Goal: Information Seeking & Learning: Learn about a topic

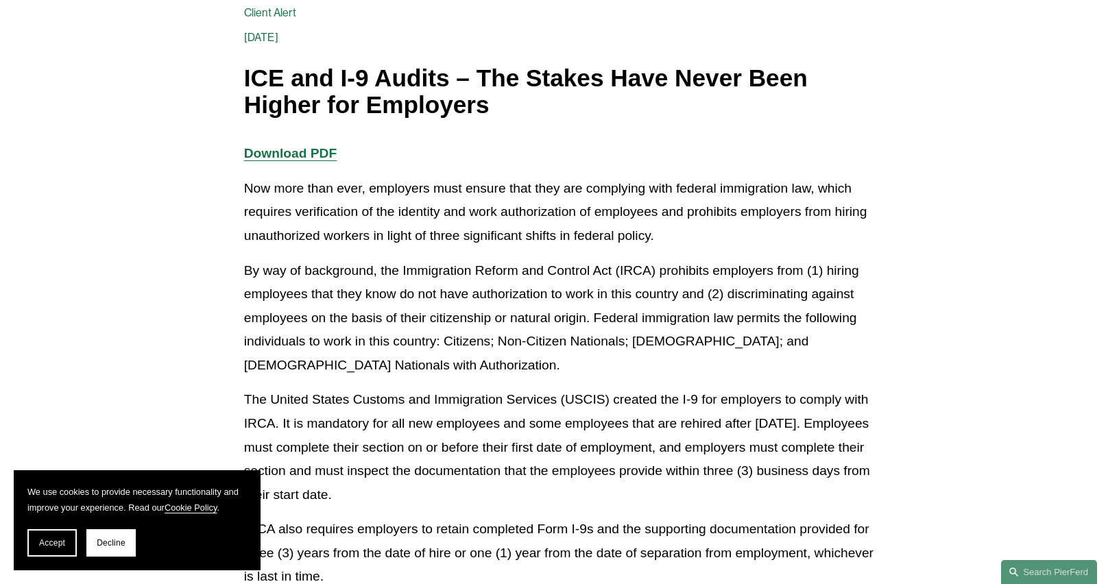
scroll to position [206, 0]
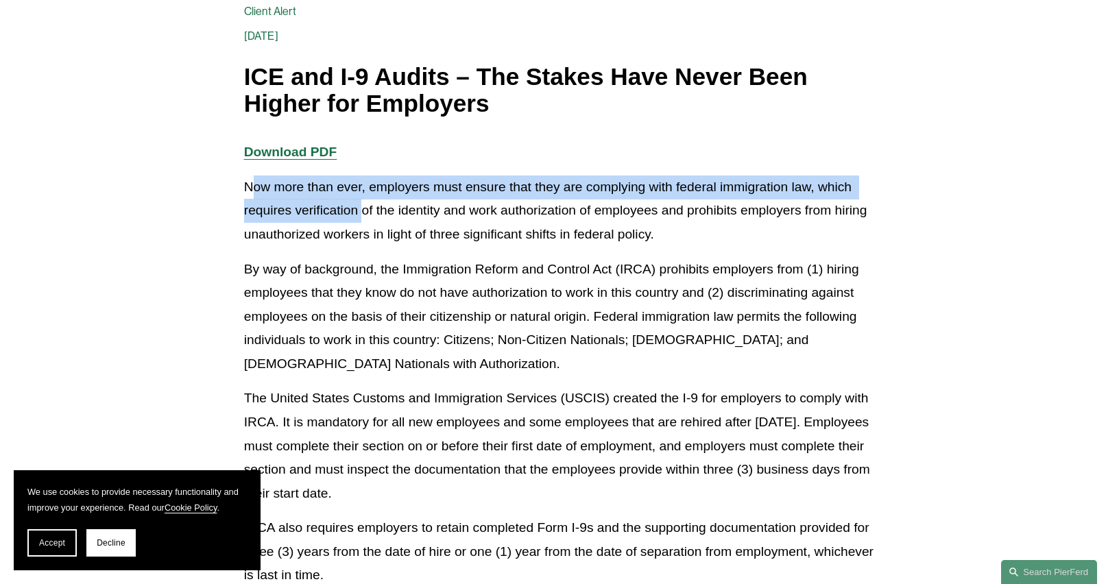
drag, startPoint x: 257, startPoint y: 197, endPoint x: 365, endPoint y: 217, distance: 110.3
click at [365, 217] on p "Now more than ever, employers must ensure that they are complying with federal …" at bounding box center [559, 211] width 631 height 71
click at [326, 217] on p "Now more than ever, employers must ensure that they are complying with federal …" at bounding box center [559, 211] width 631 height 71
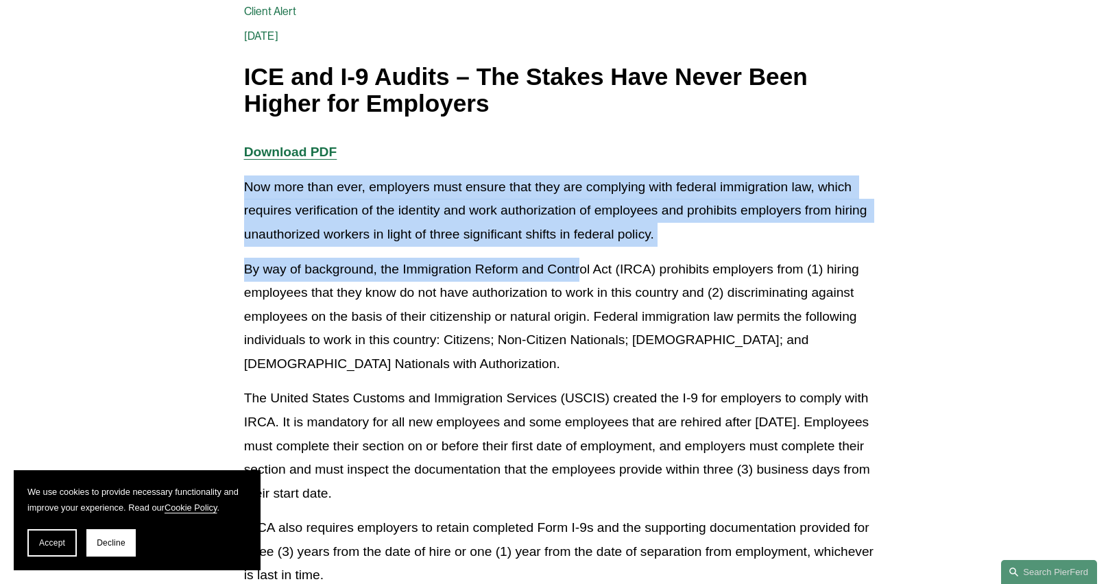
drag, startPoint x: 243, startPoint y: 188, endPoint x: 583, endPoint y: 263, distance: 348.3
click at [488, 272] on p "By way of background, the Immigration Reform and Control Act (IRCA) prohibits e…" at bounding box center [559, 317] width 631 height 119
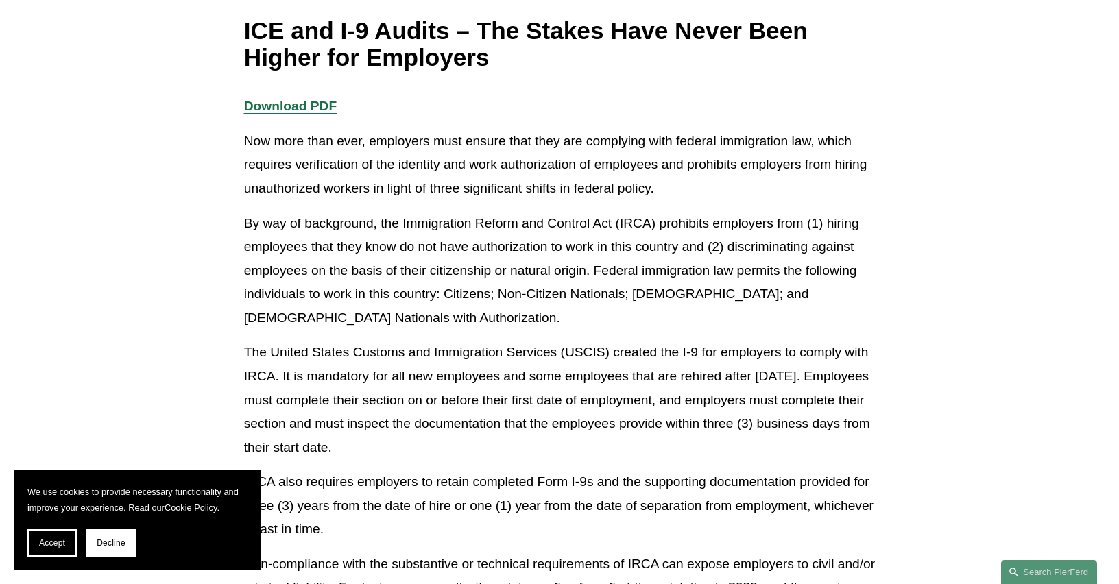
scroll to position [274, 0]
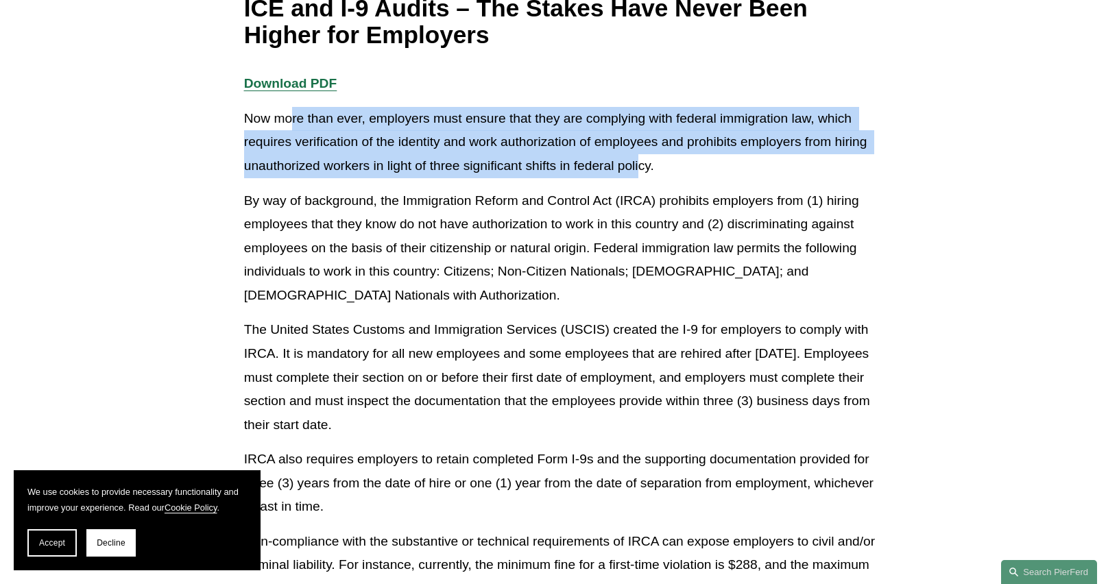
drag, startPoint x: 293, startPoint y: 121, endPoint x: 639, endPoint y: 169, distance: 349.0
click at [639, 169] on p "Now more than ever, employers must ensure that they are complying with federal …" at bounding box center [559, 142] width 631 height 71
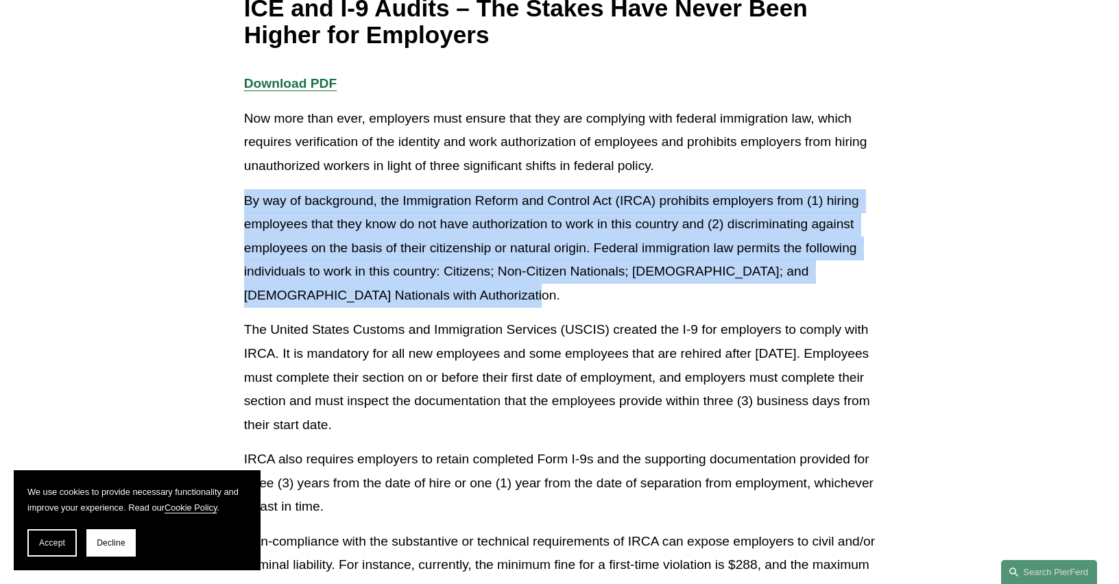
drag, startPoint x: 245, startPoint y: 199, endPoint x: 467, endPoint y: 294, distance: 241.8
click at [467, 294] on p "By way of background, the Immigration Reform and Control Act (IRCA) prohibits e…" at bounding box center [559, 248] width 631 height 119
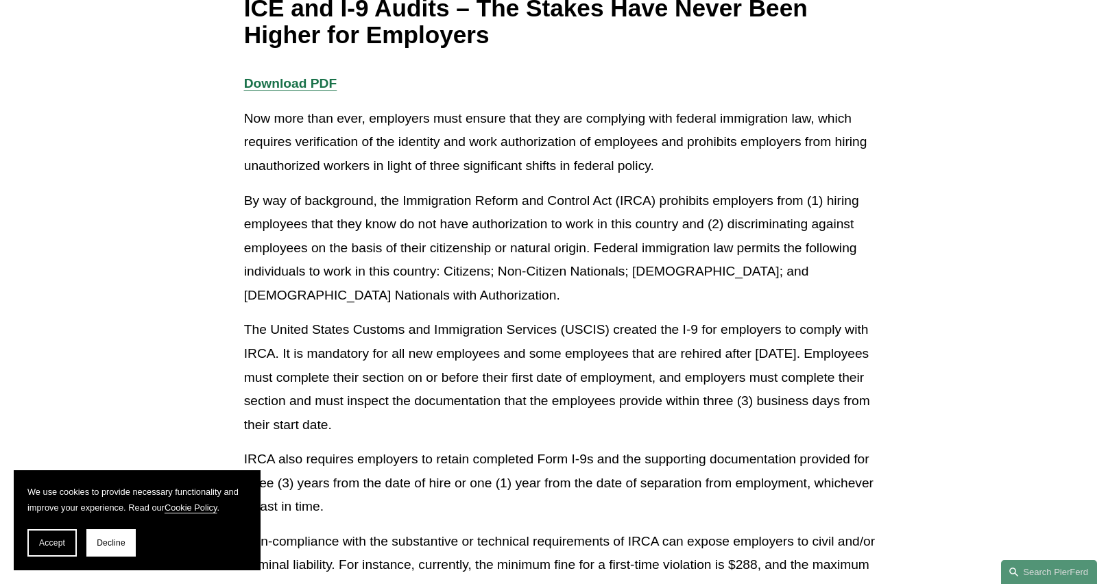
scroll to position [343, 0]
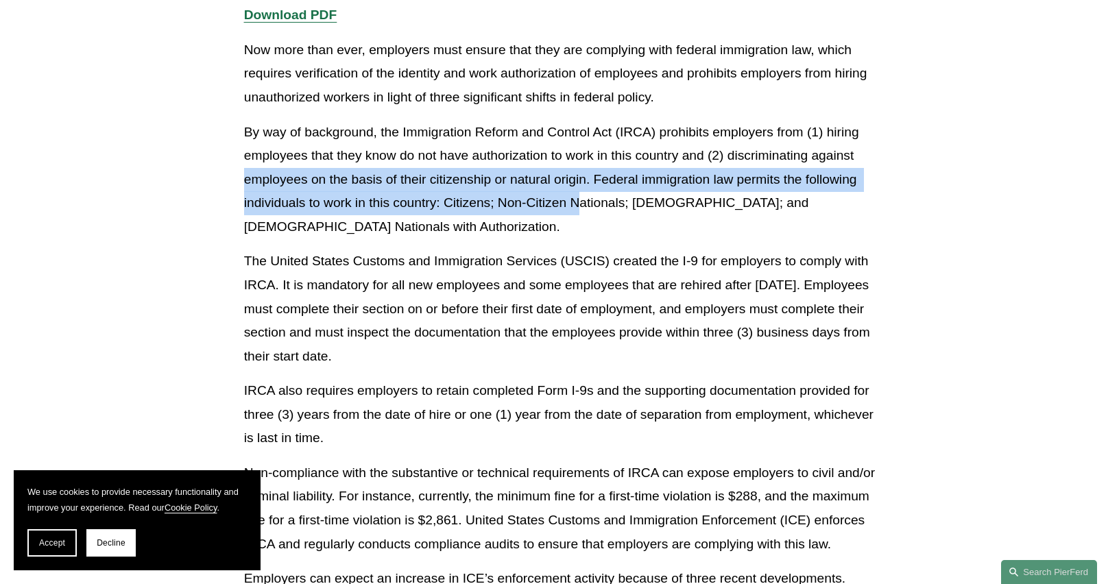
drag, startPoint x: 235, startPoint y: 182, endPoint x: 578, endPoint y: 206, distance: 344.4
click at [582, 194] on p "By way of background, the Immigration Reform and Control Act (IRCA) prohibits e…" at bounding box center [559, 180] width 631 height 119
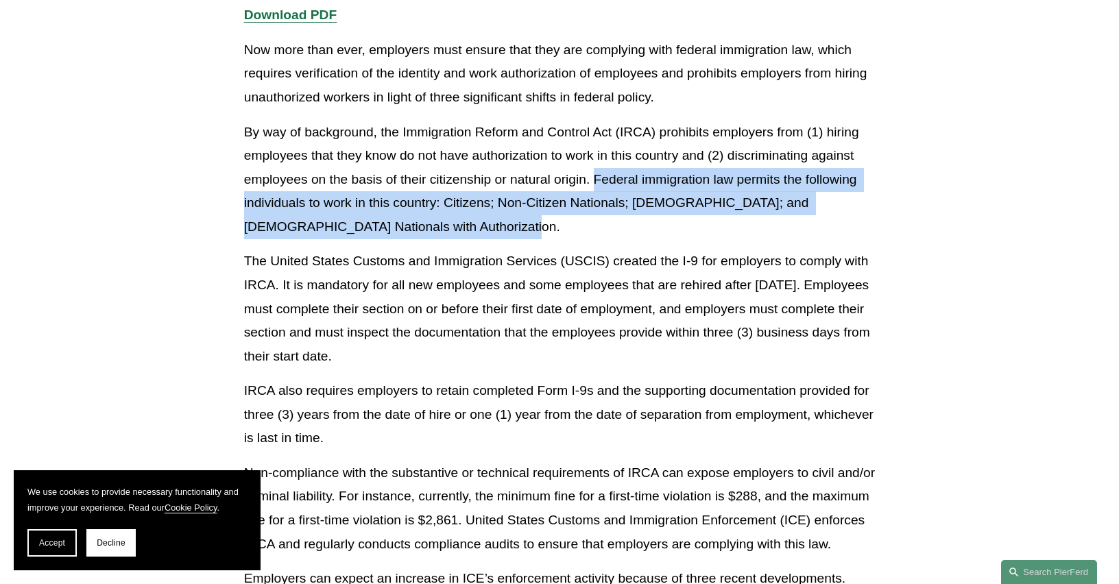
drag, startPoint x: 598, startPoint y: 181, endPoint x: 643, endPoint y: 220, distance: 59.3
click at [643, 220] on p "By way of background, the Immigration Reform and Control Act (IRCA) prohibits e…" at bounding box center [559, 180] width 631 height 119
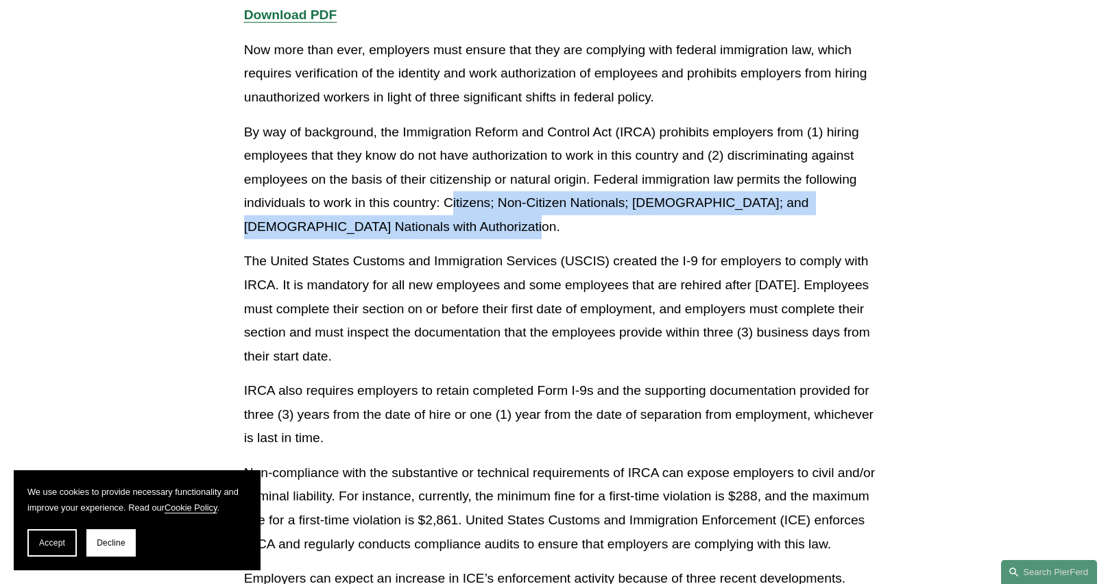
drag, startPoint x: 453, startPoint y: 202, endPoint x: 462, endPoint y: 228, distance: 26.9
click at [462, 228] on p "By way of background, the Immigration Reform and Control Act (IRCA) prohibits e…" at bounding box center [559, 180] width 631 height 119
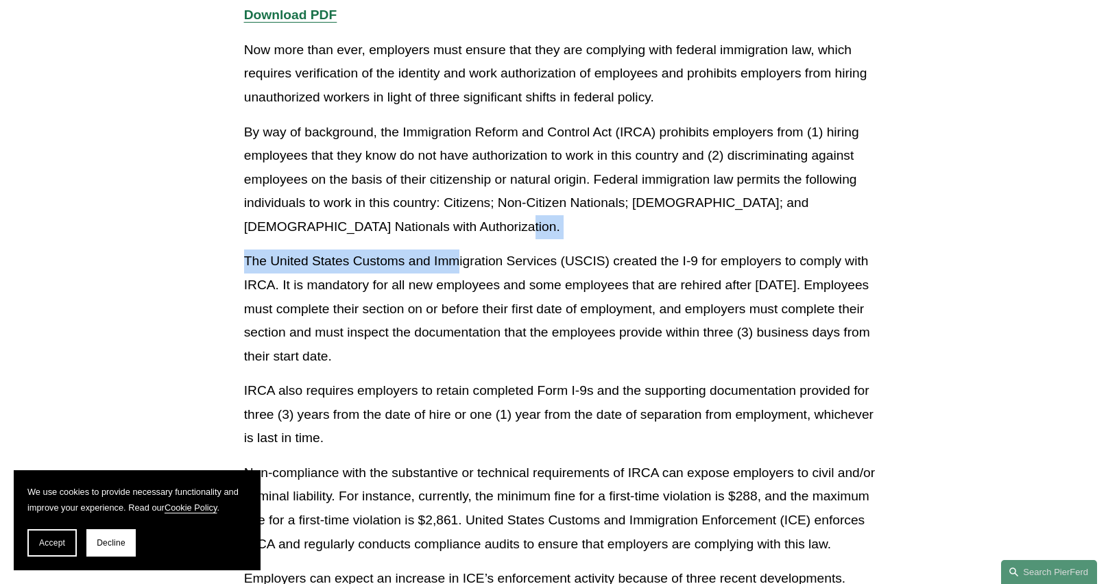
drag, startPoint x: 449, startPoint y: 219, endPoint x: 461, endPoint y: 228, distance: 15.2
click at [460, 239] on p "By way of background, the Immigration Reform and Control Act (IRCA) prohibits e…" at bounding box center [559, 180] width 631 height 119
click at [444, 208] on p "By way of background, the Immigration Reform and Control Act (IRCA) prohibits e…" at bounding box center [559, 180] width 631 height 119
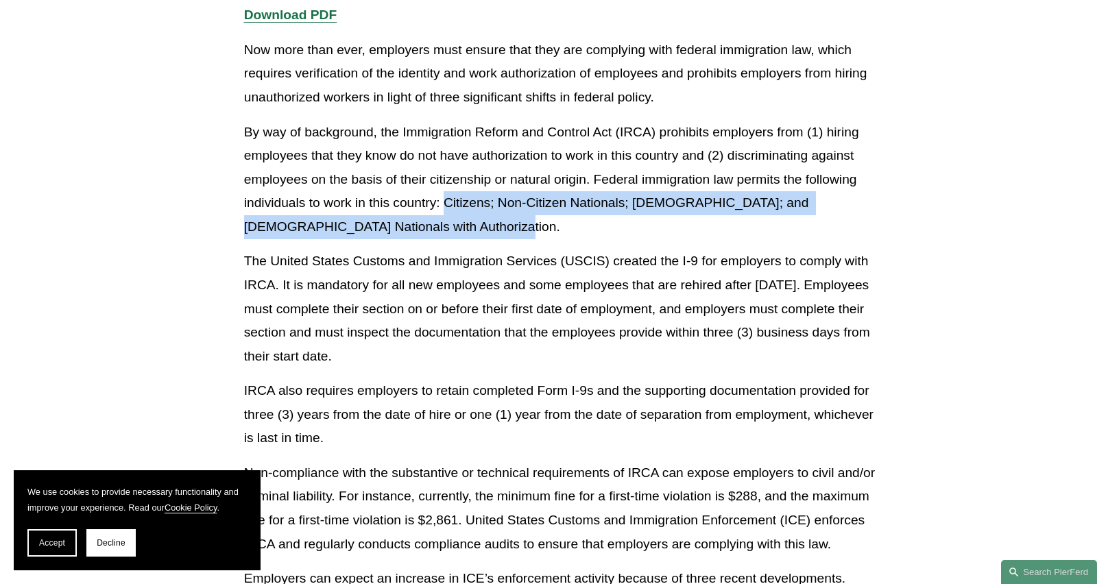
drag, startPoint x: 444, startPoint y: 202, endPoint x: 450, endPoint y: 219, distance: 17.6
click at [450, 219] on p "By way of background, the Immigration Reform and Control Act (IRCA) prohibits e…" at bounding box center [559, 180] width 631 height 119
click at [427, 217] on p "By way of background, the Immigration Reform and Control Act (IRCA) prohibits e…" at bounding box center [559, 180] width 631 height 119
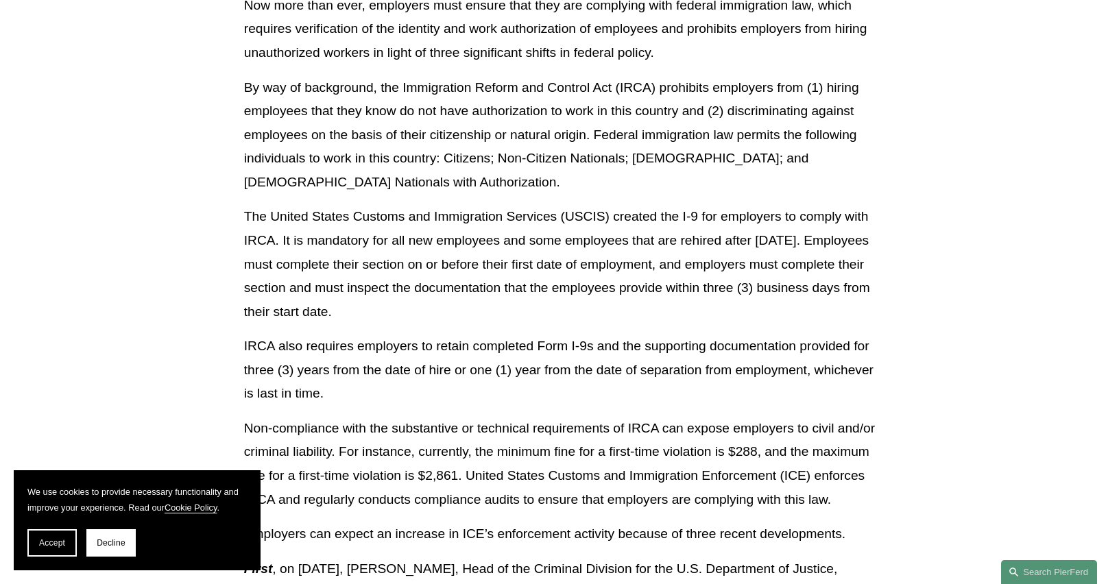
scroll to position [412, 0]
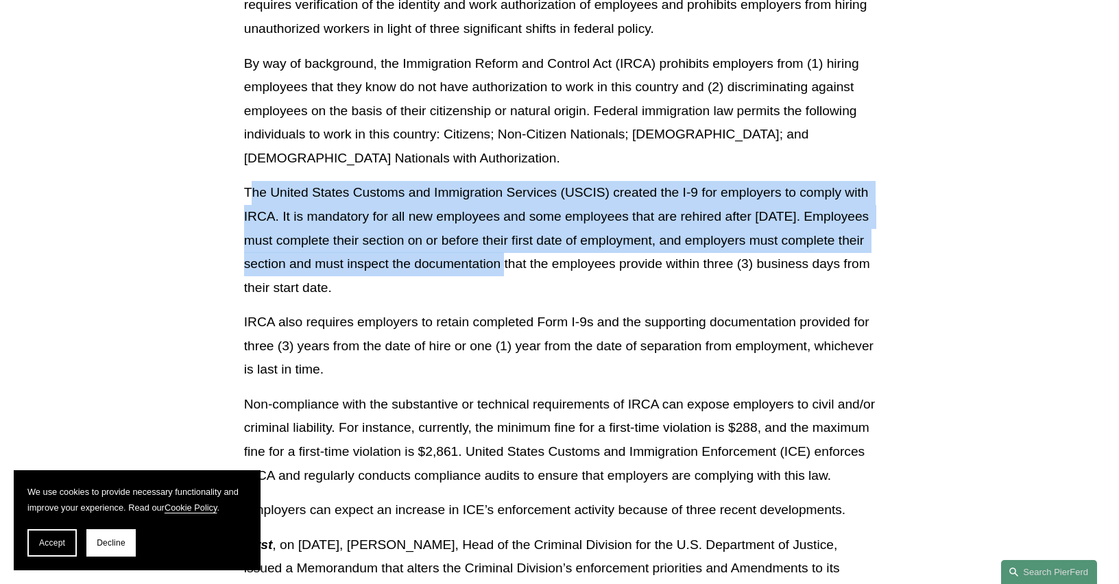
drag, startPoint x: 248, startPoint y: 195, endPoint x: 531, endPoint y: 274, distance: 293.6
click at [533, 273] on p "The United States Customs and Immigration Services (USCIS) created the I-9 for …" at bounding box center [559, 240] width 631 height 119
click at [531, 274] on p "The United States Customs and Immigration Services (USCIS) created the I-9 for …" at bounding box center [559, 240] width 631 height 119
drag, startPoint x: 224, startPoint y: 202, endPoint x: 453, endPoint y: 294, distance: 247.1
click at [453, 294] on article "Back to Insights ICE and I-9 Audits – The Stakes Have Never Been Higher for Emp…" at bounding box center [559, 565] width 1119 height 1716
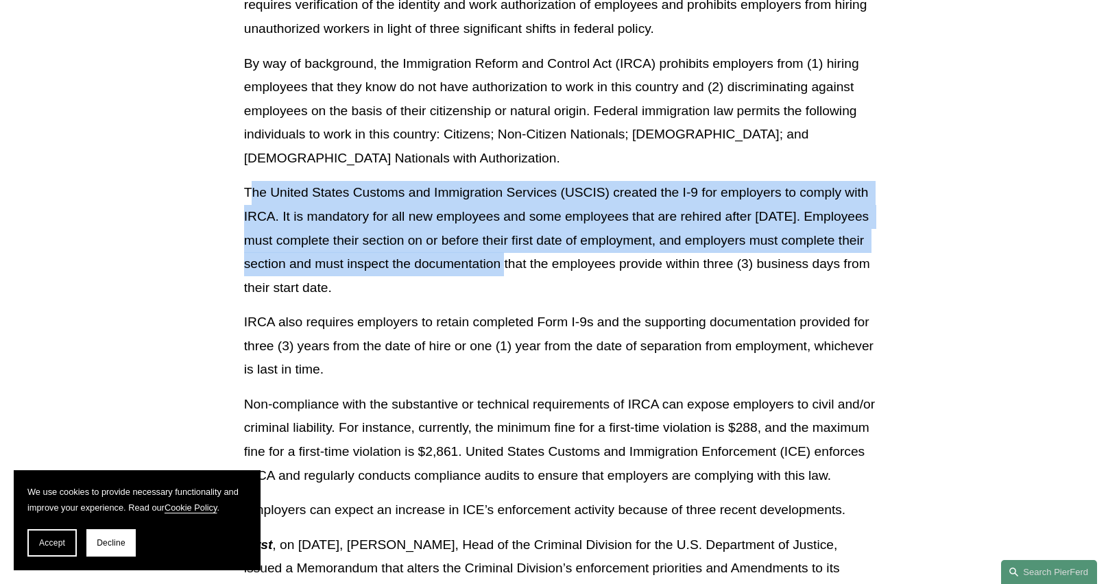
click at [453, 294] on p "The United States Customs and Immigration Services (USCIS) created the I-9 for …" at bounding box center [559, 240] width 631 height 119
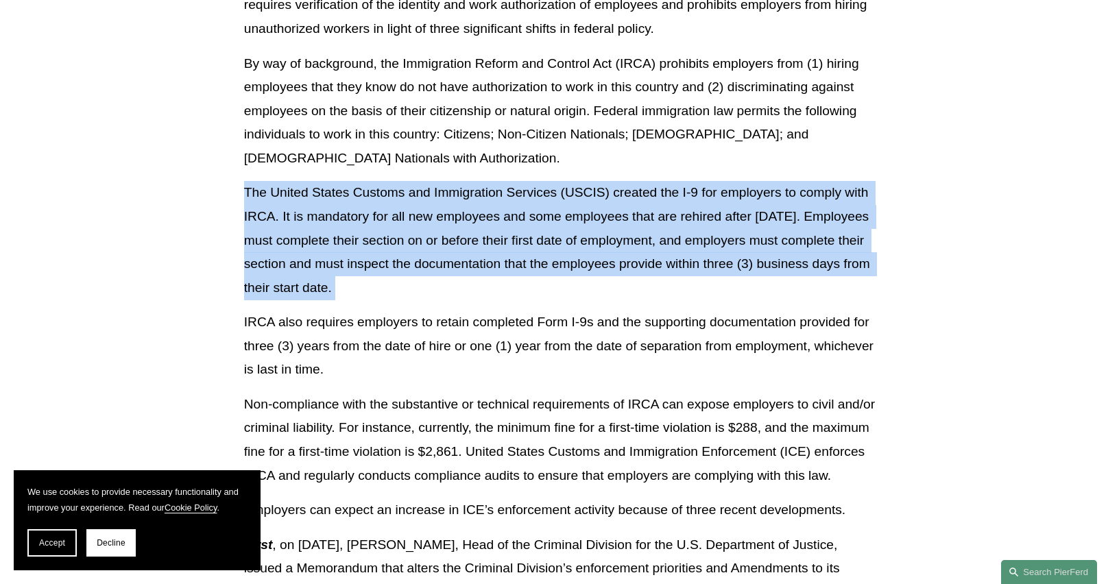
click at [453, 294] on p "The United States Customs and Immigration Services (USCIS) created the I-9 for …" at bounding box center [559, 240] width 631 height 119
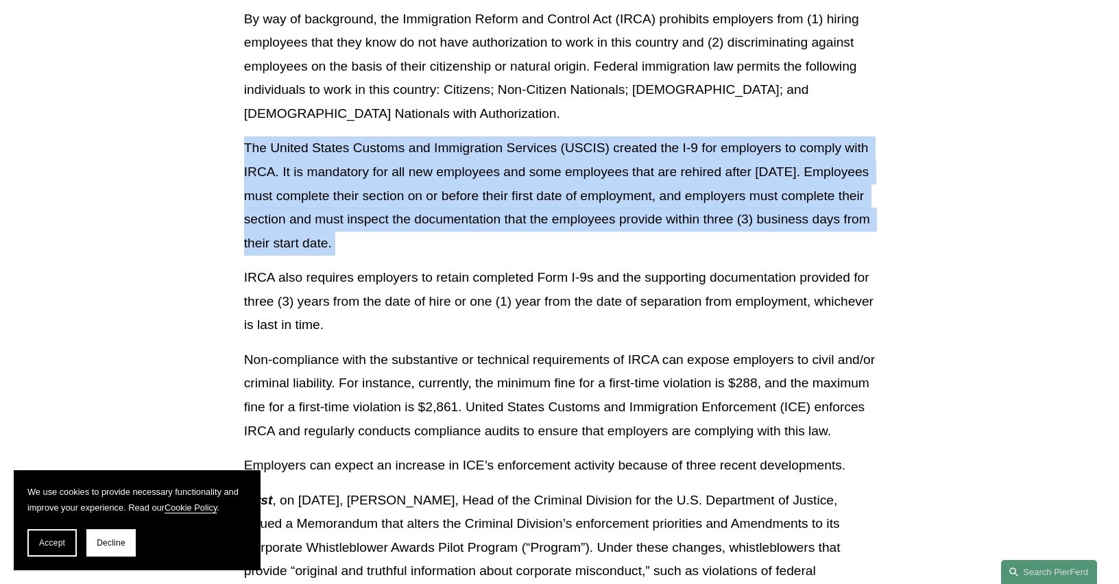
scroll to position [480, 0]
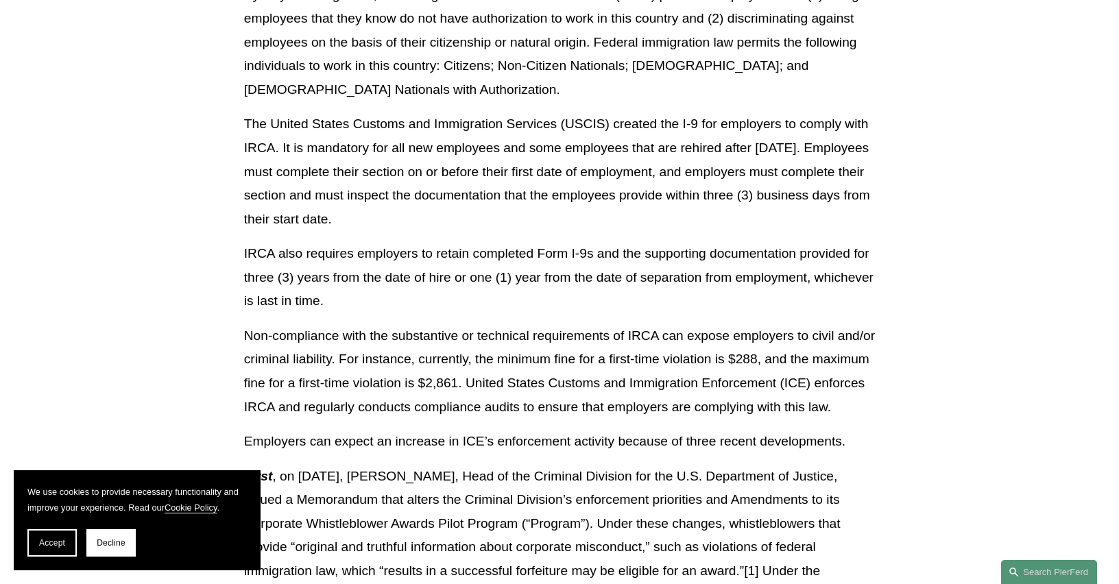
click at [265, 250] on p "IRCA also requires employers to retain completed Form I-9s and the supporting d…" at bounding box center [559, 277] width 631 height 71
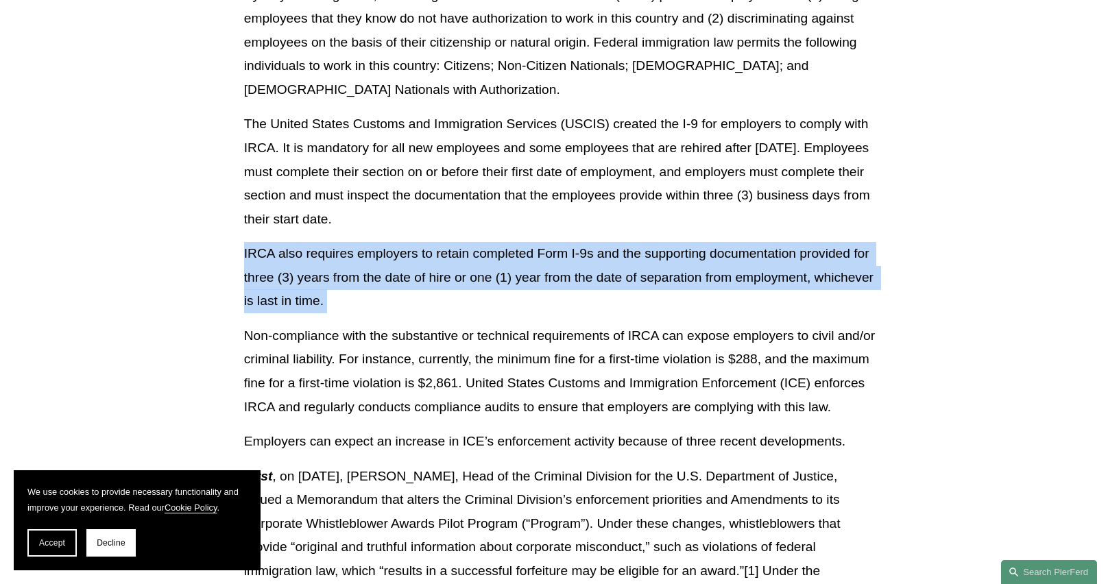
click at [265, 250] on p "IRCA also requires employers to retain completed Form I-9s and the supporting d…" at bounding box center [559, 277] width 631 height 71
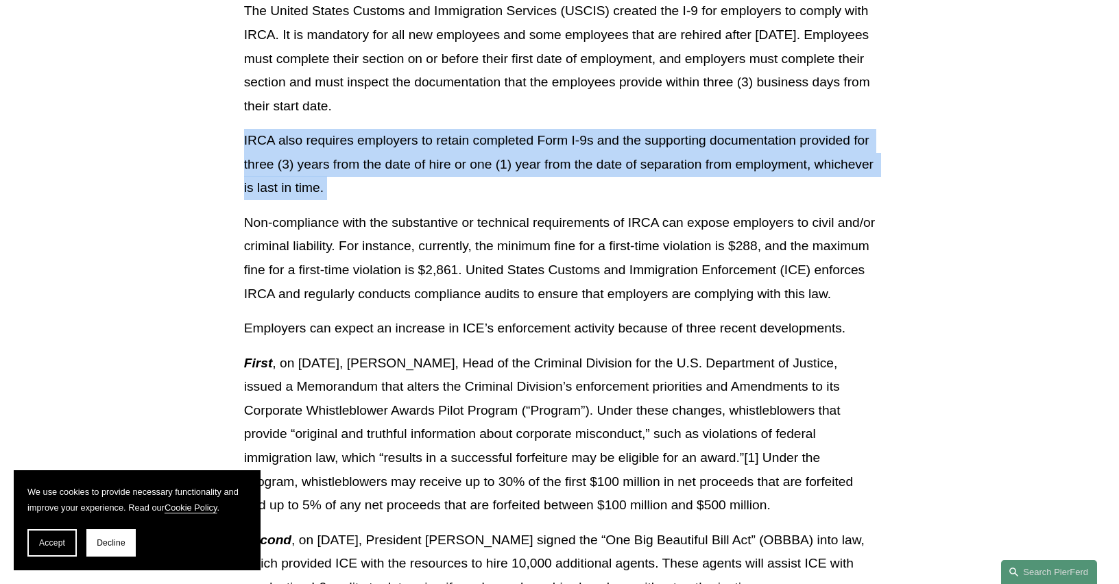
scroll to position [617, 0]
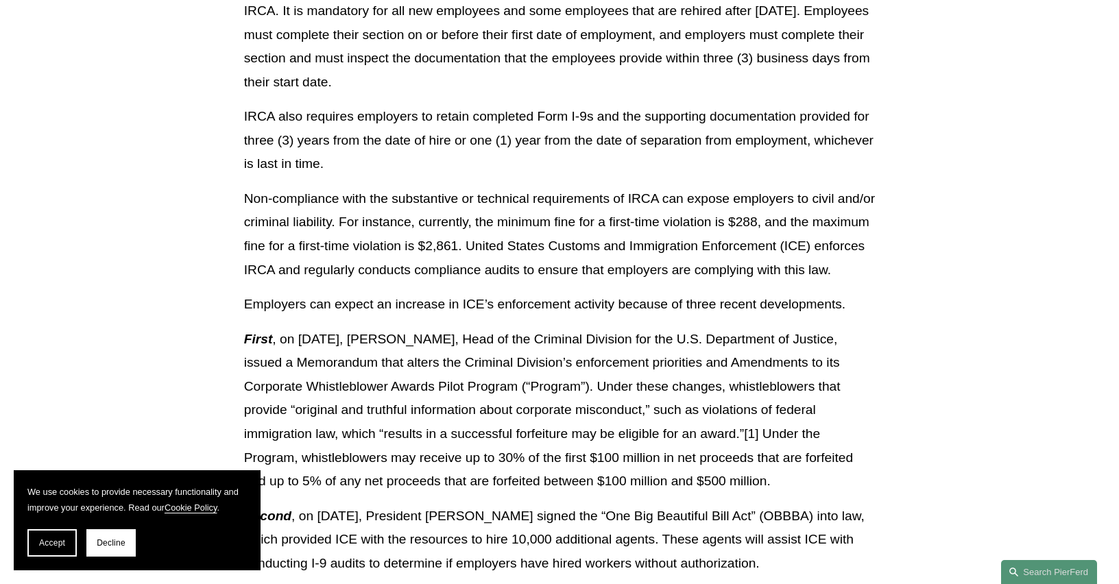
click at [328, 262] on p "Non-compliance with the substantive or technical requirements of IRCA can expos…" at bounding box center [559, 234] width 631 height 95
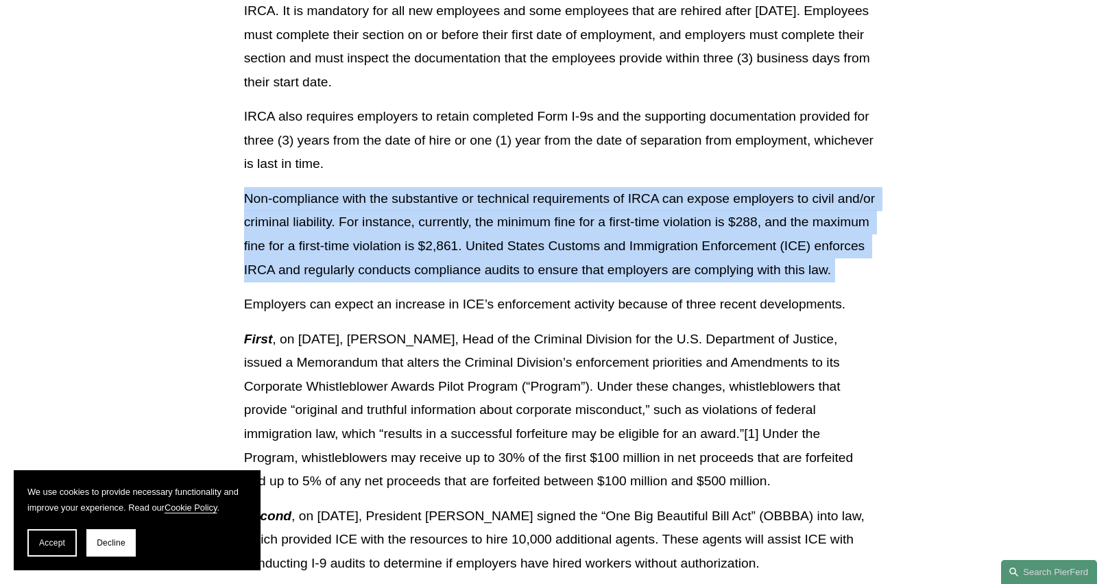
click at [328, 262] on p "Non-compliance with the substantive or technical requirements of IRCA can expos…" at bounding box center [559, 234] width 631 height 95
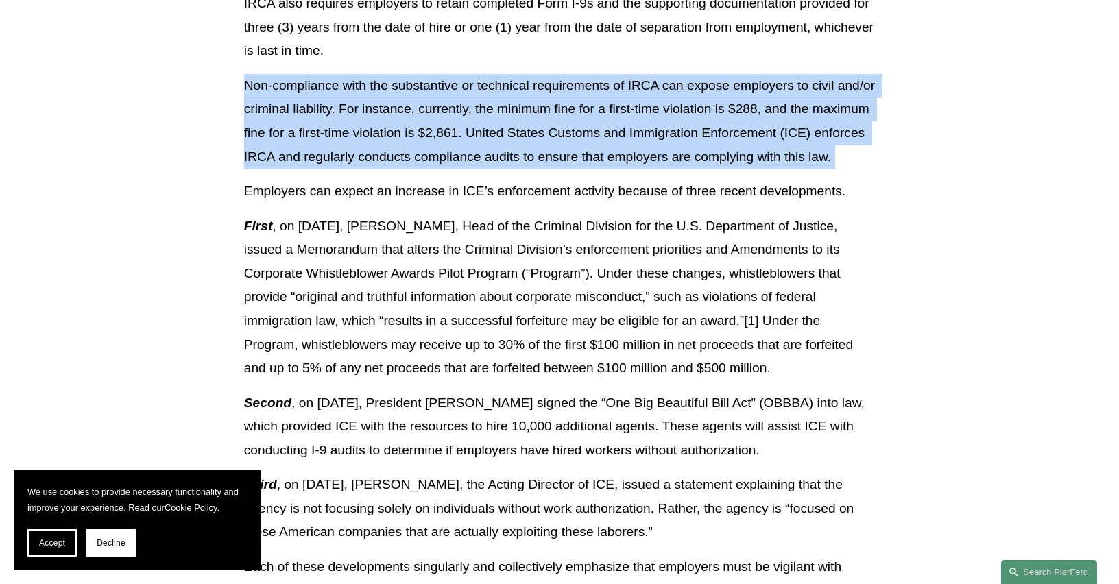
scroll to position [754, 0]
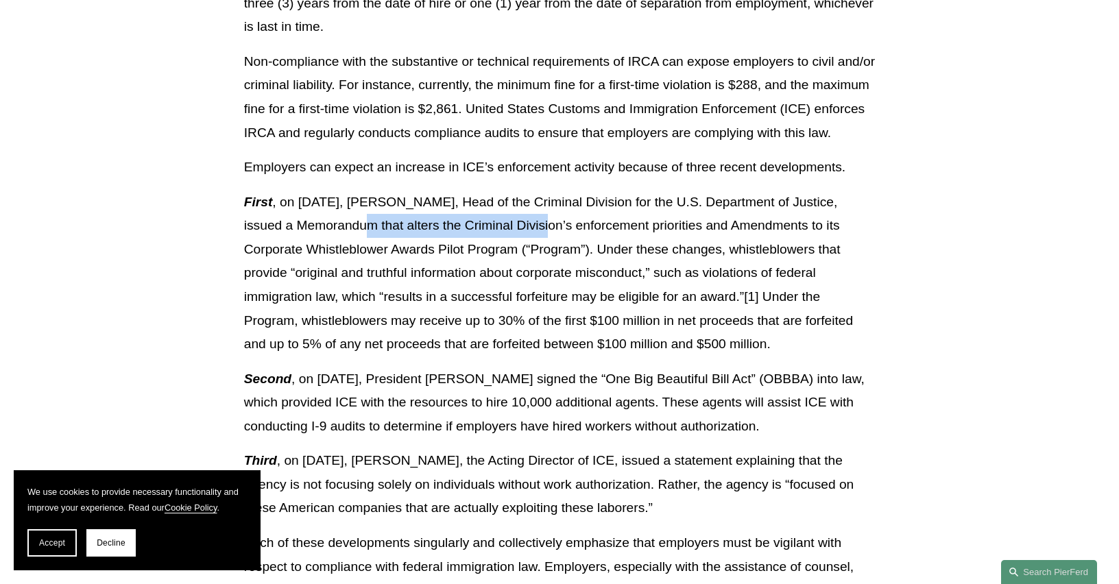
drag, startPoint x: 328, startPoint y: 262, endPoint x: 531, endPoint y: 261, distance: 203.0
click at [531, 261] on p "First , on [DATE], [PERSON_NAME], Head of the Criminal Division for the U.S. De…" at bounding box center [559, 274] width 631 height 166
click at [448, 264] on p "First , on [DATE], [PERSON_NAME], Head of the Criminal Division for the U.S. De…" at bounding box center [559, 274] width 631 height 166
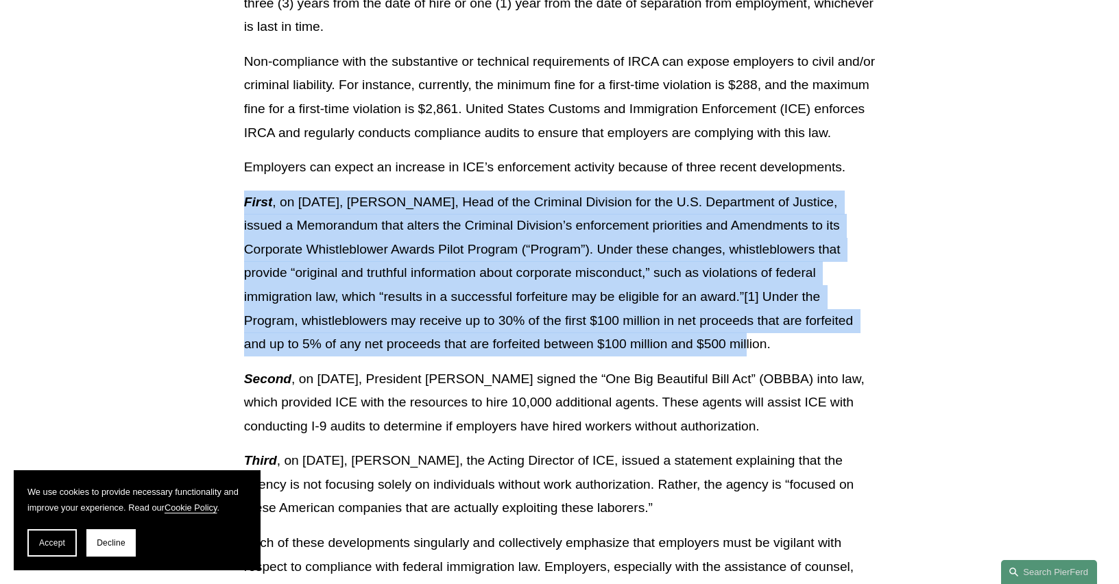
drag, startPoint x: 232, startPoint y: 226, endPoint x: 593, endPoint y: 361, distance: 385.5
click at [654, 359] on article "Back to Insights ICE and I-9 Audits – The Stakes Have Never Been Higher for Emp…" at bounding box center [559, 222] width 1119 height 1716
click at [588, 357] on p "First , on [DATE], [PERSON_NAME], Head of the Criminal Division for the U.S. De…" at bounding box center [559, 274] width 631 height 166
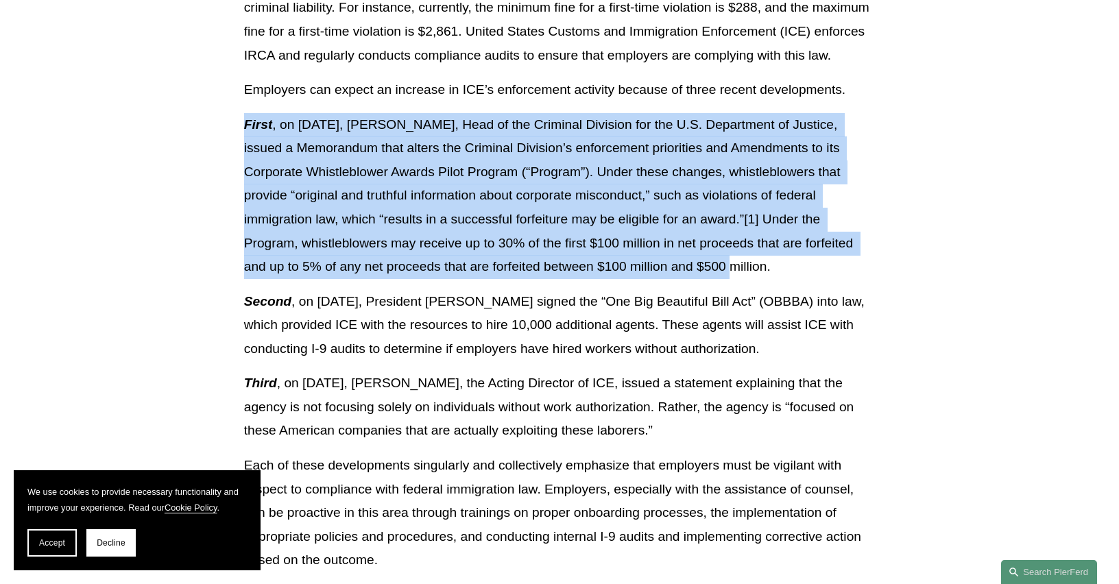
scroll to position [960, 0]
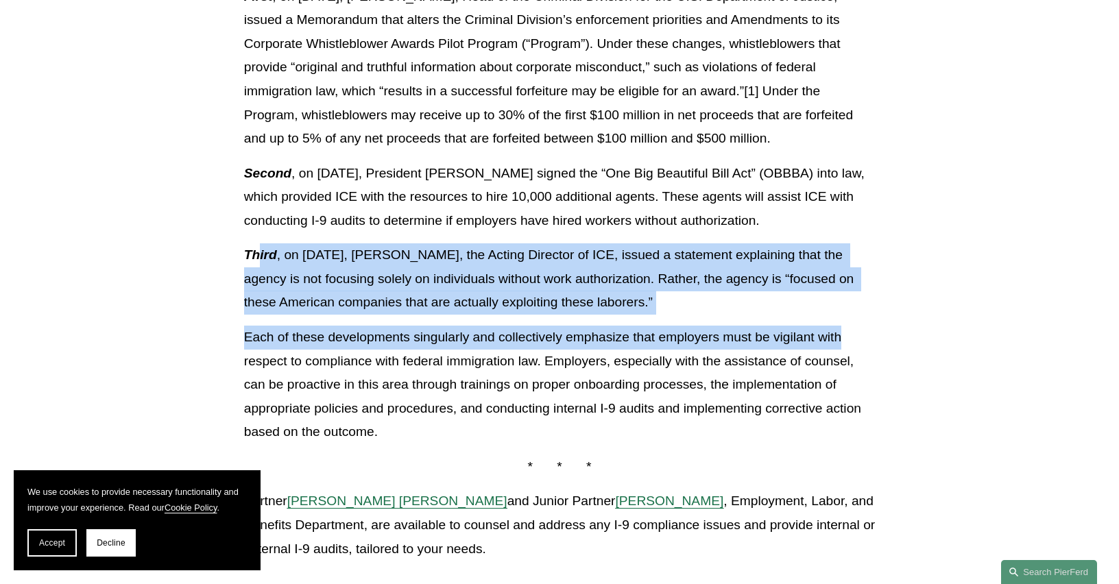
drag, startPoint x: 260, startPoint y: 278, endPoint x: 839, endPoint y: 357, distance: 584.2
click at [689, 315] on p "Third , on [DATE], [PERSON_NAME], the Acting Director of ICE, issued a statemen…" at bounding box center [559, 278] width 631 height 71
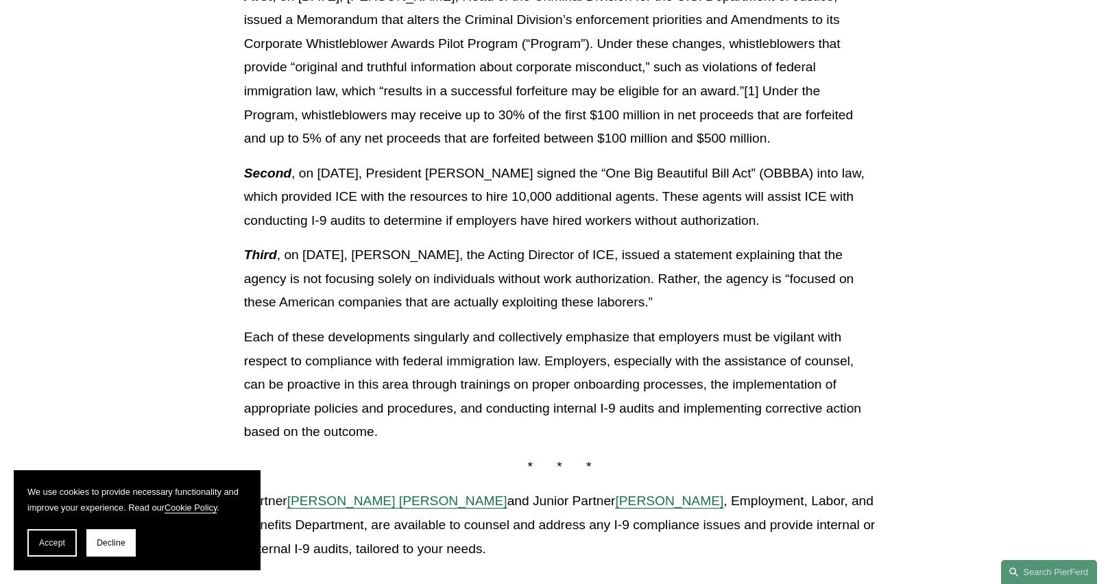
click at [658, 311] on p "Third , on [DATE], [PERSON_NAME], the Acting Director of ICE, issued a statemen…" at bounding box center [559, 278] width 631 height 71
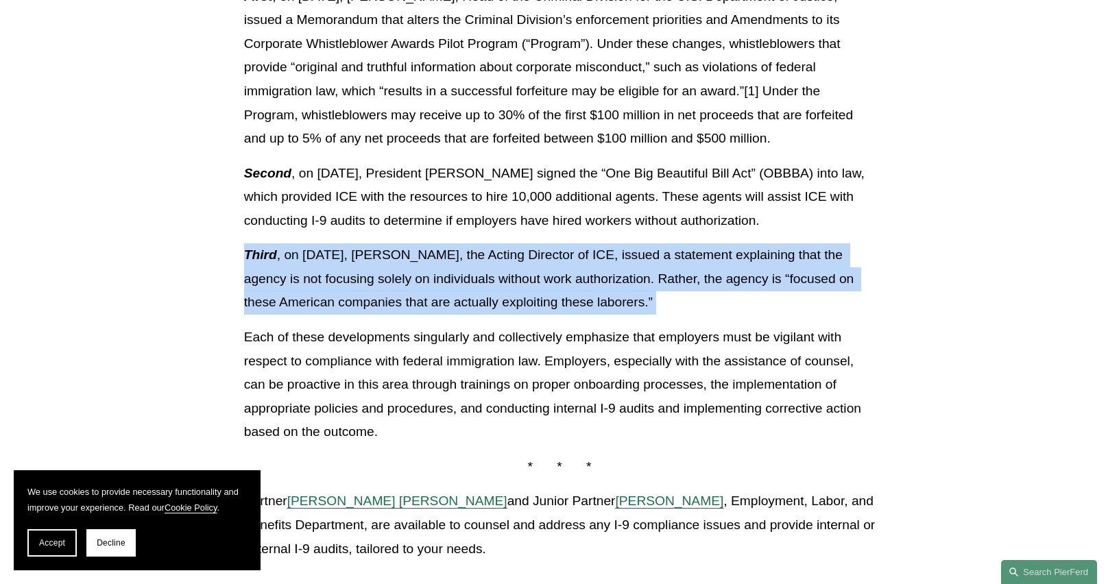
click at [658, 311] on p "Third , on [DATE], [PERSON_NAME], the Acting Director of ICE, issued a statemen…" at bounding box center [559, 278] width 631 height 71
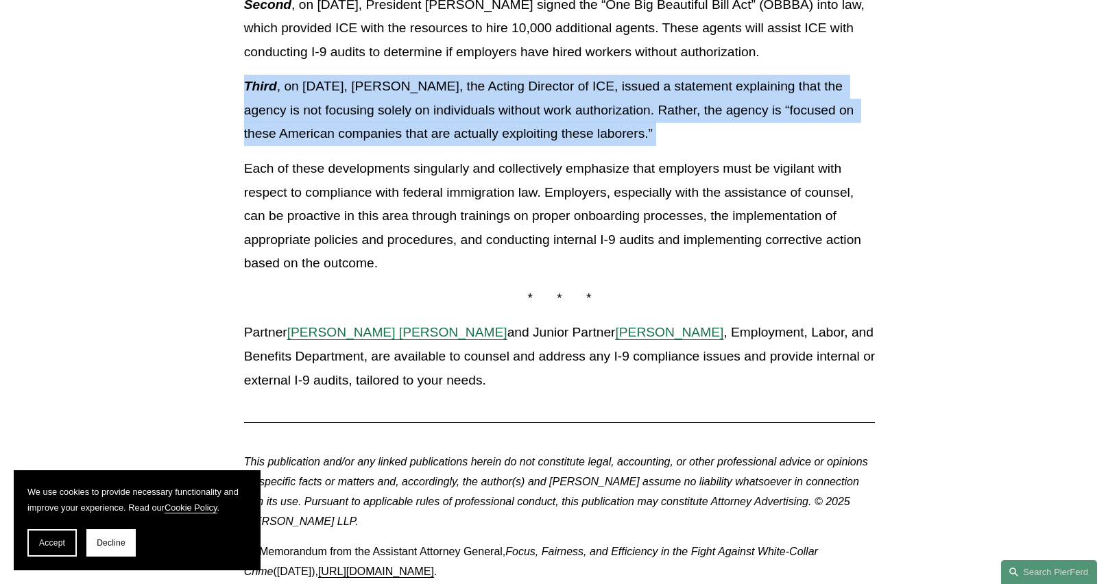
scroll to position [1097, 0]
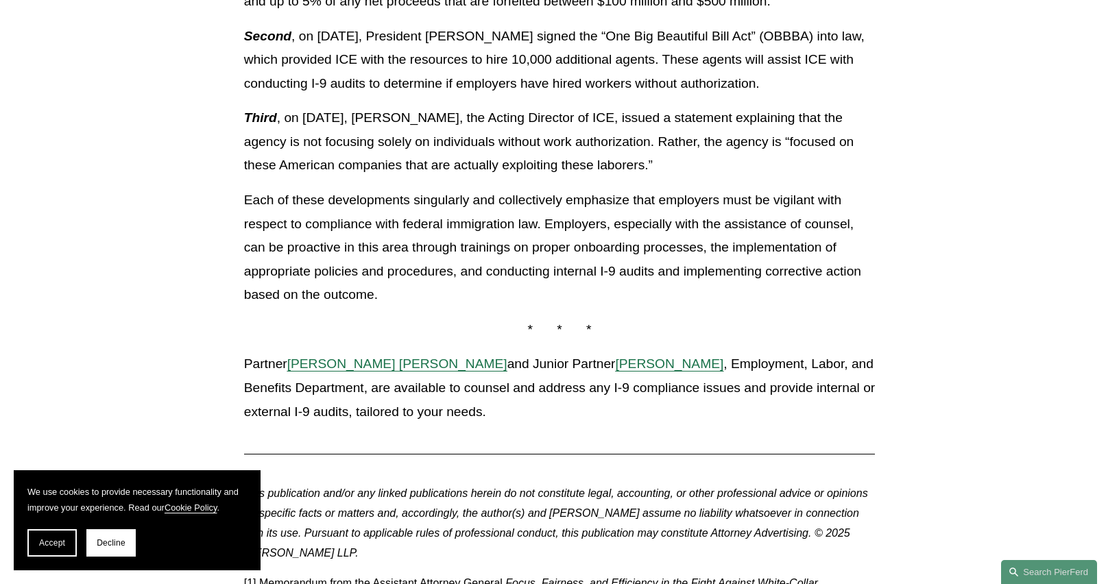
click at [436, 290] on p "Each of these developments singularly and collectively emphasize that employers…" at bounding box center [559, 248] width 631 height 119
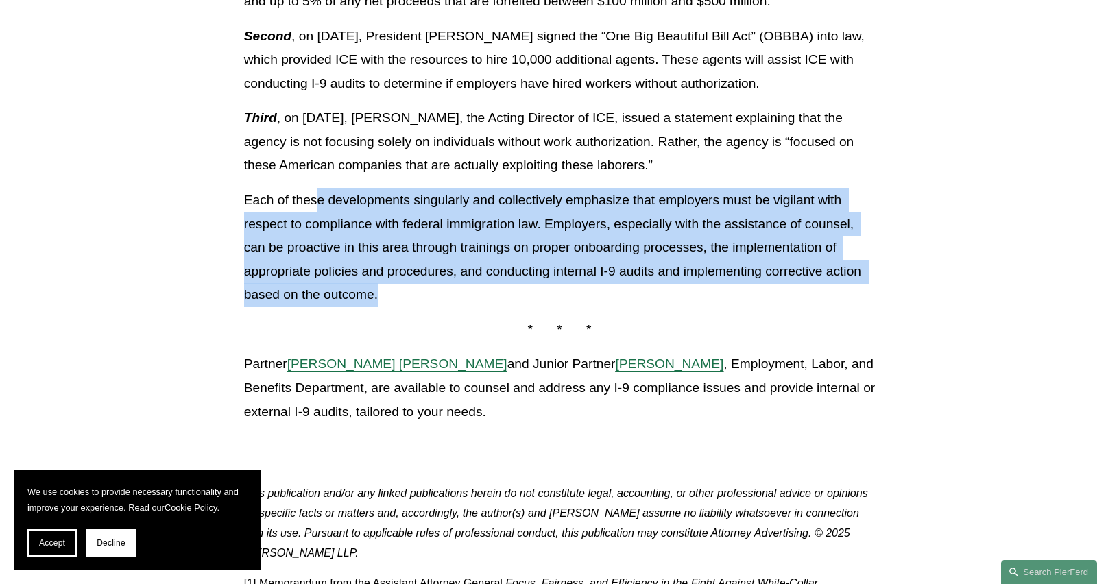
drag, startPoint x: 414, startPoint y: 311, endPoint x: 336, endPoint y: 251, distance: 98.8
click at [322, 236] on p "Each of these developments singularly and collectively emphasize that employers…" at bounding box center [559, 248] width 631 height 119
click at [355, 285] on p "Each of these developments singularly and collectively emphasize that employers…" at bounding box center [559, 248] width 631 height 119
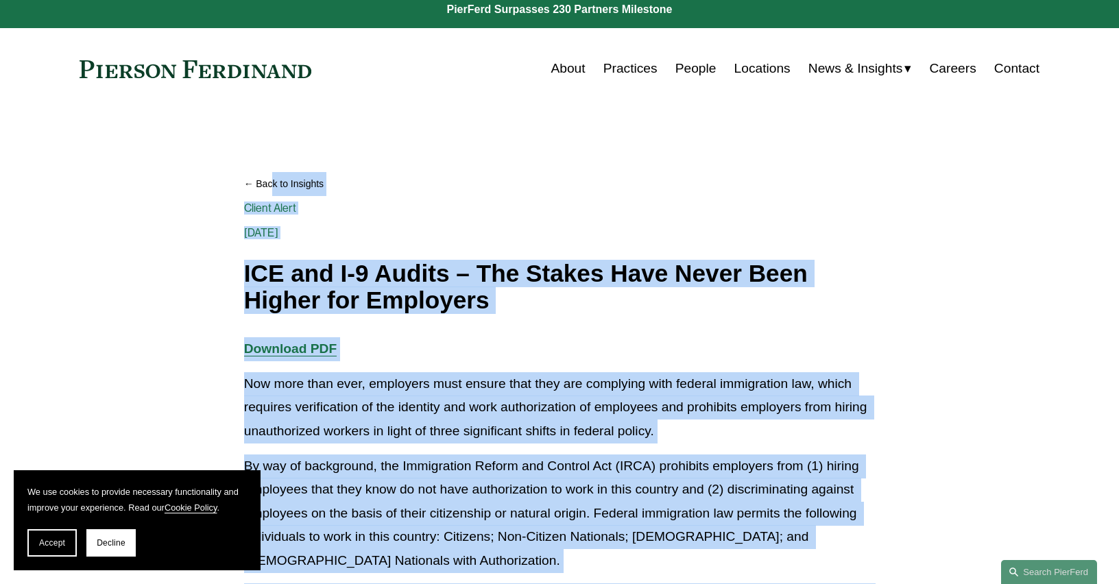
scroll to position [0, 0]
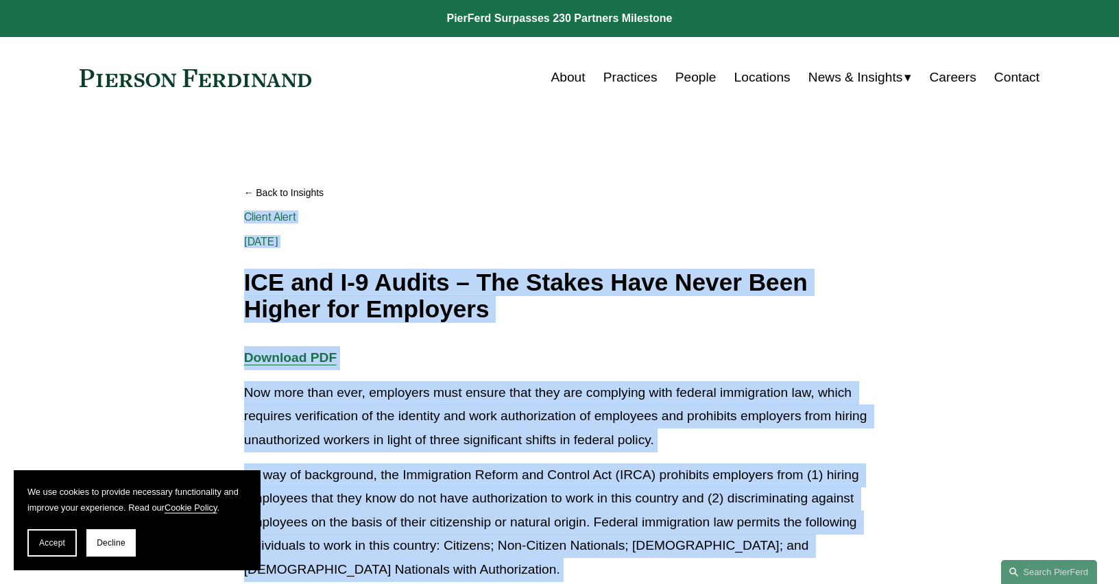
drag, startPoint x: 374, startPoint y: 324, endPoint x: 242, endPoint y: 262, distance: 145.7
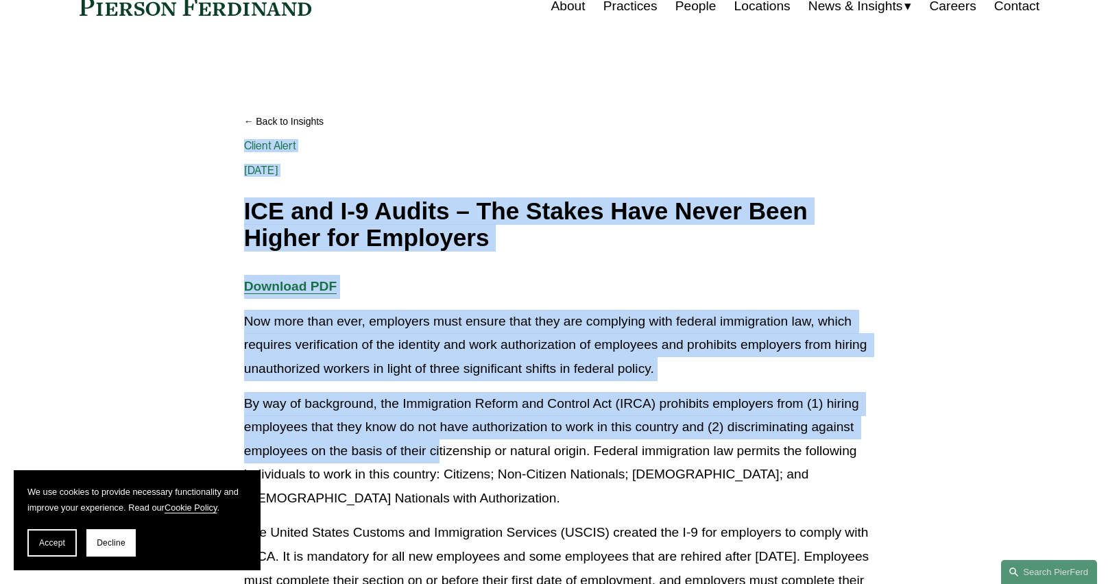
scroll to position [206, 0]
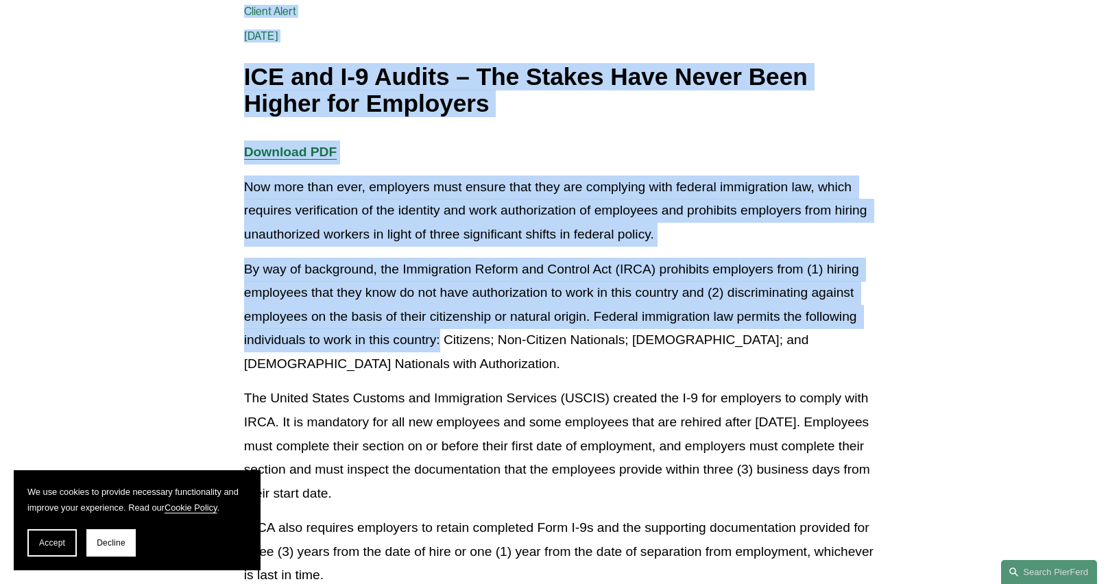
drag, startPoint x: 244, startPoint y: 271, endPoint x: 431, endPoint y: 312, distance: 191.0
click at [426, 302] on p "By way of background, the Immigration Reform and Control Act (IRCA) prohibits e…" at bounding box center [559, 317] width 631 height 119
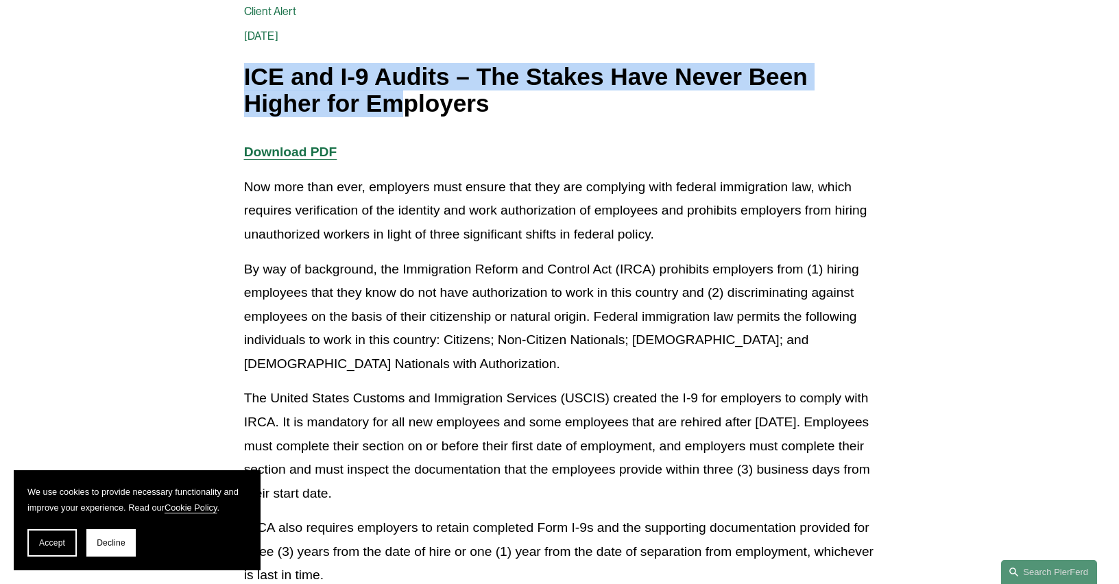
drag, startPoint x: 237, startPoint y: 75, endPoint x: 407, endPoint y: 103, distance: 173.0
click at [407, 103] on h1 "ICE and I-9 Audits – The Stakes Have Never Been Higher for Employers" at bounding box center [559, 90] width 631 height 53
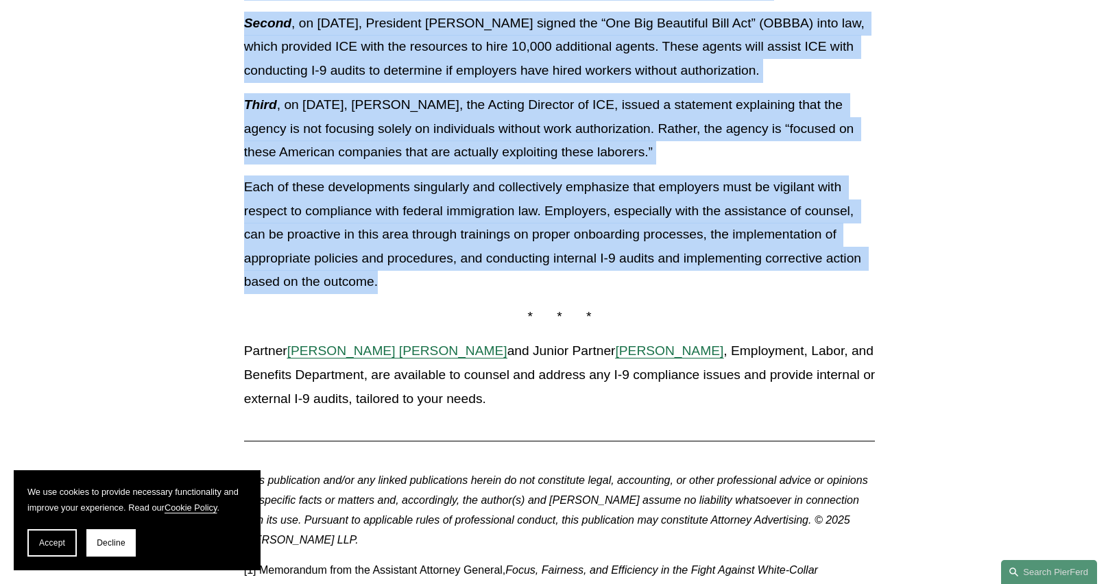
scroll to position [1235, 0]
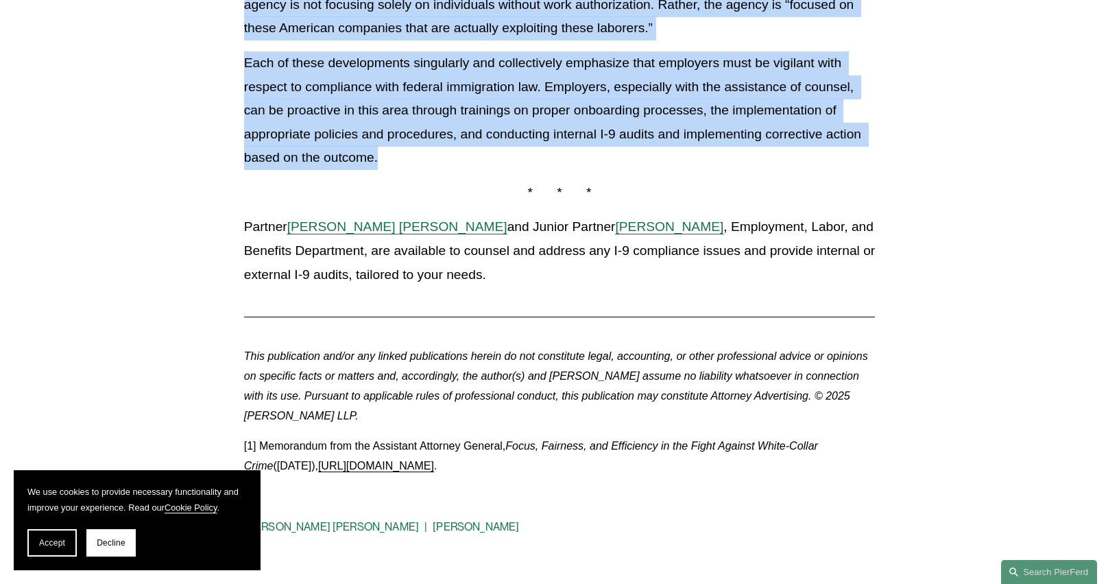
drag, startPoint x: 240, startPoint y: 72, endPoint x: 537, endPoint y: 192, distance: 320.3
copy div "LOR ips D-2 Sitame – Con Adipis Elit Seddo Eius Tempor inc Utlaboree Dolore Mag…"
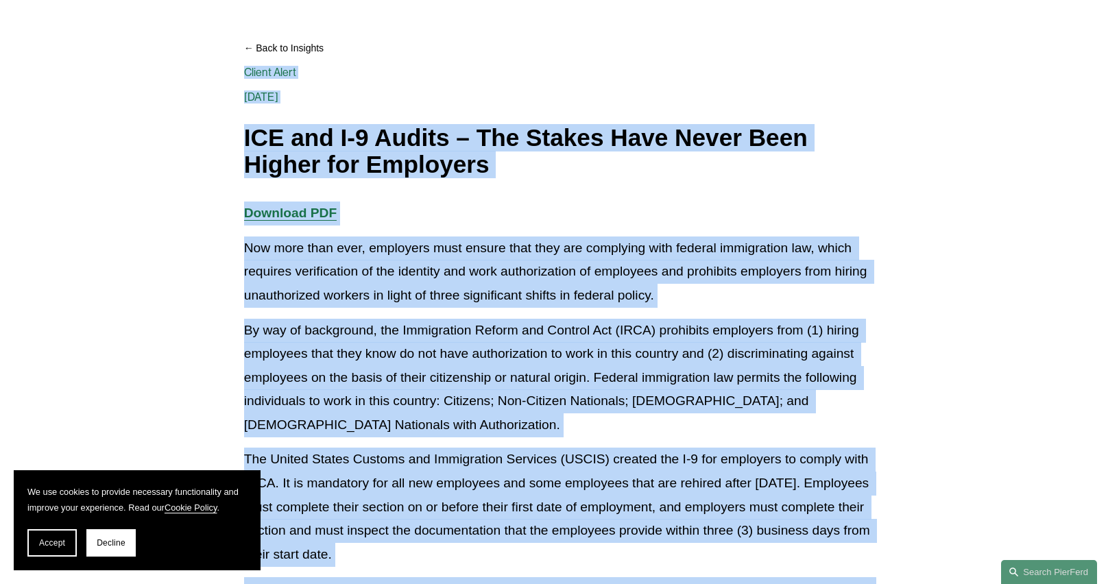
scroll to position [0, 0]
